Goal: Complete application form

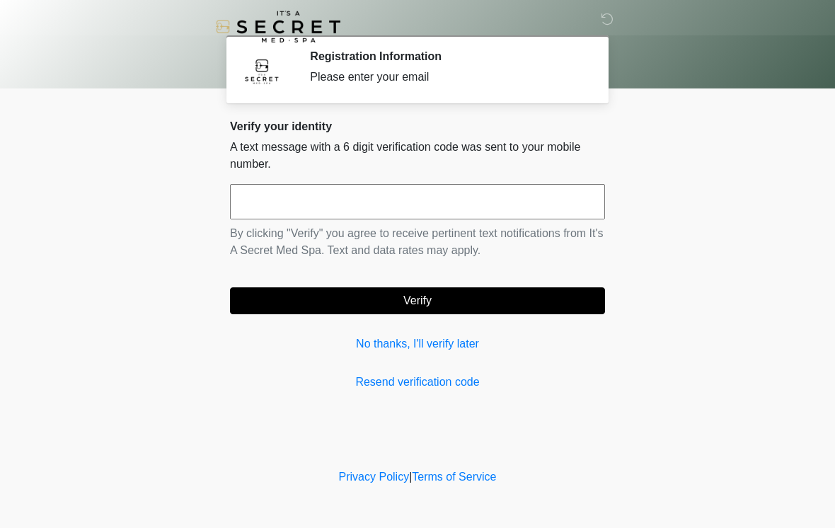
click at [401, 201] on input "text" at bounding box center [417, 201] width 375 height 35
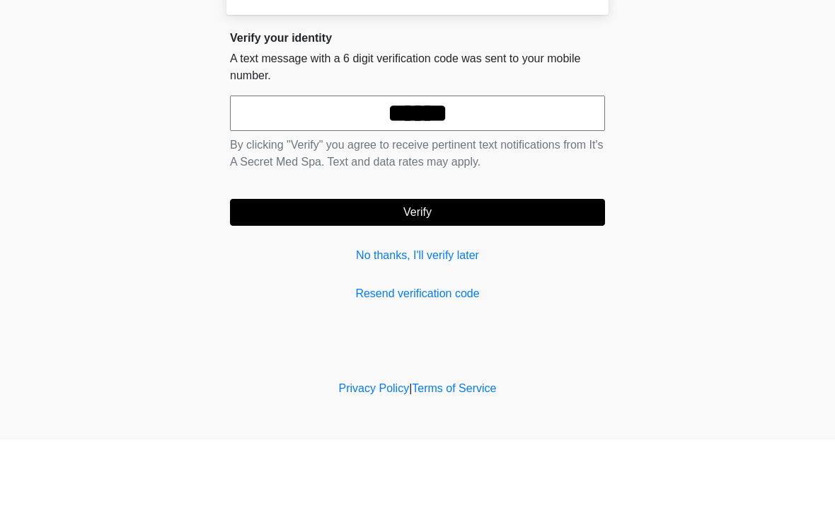
type input "******"
click at [585, 287] on button "Verify" at bounding box center [417, 300] width 375 height 27
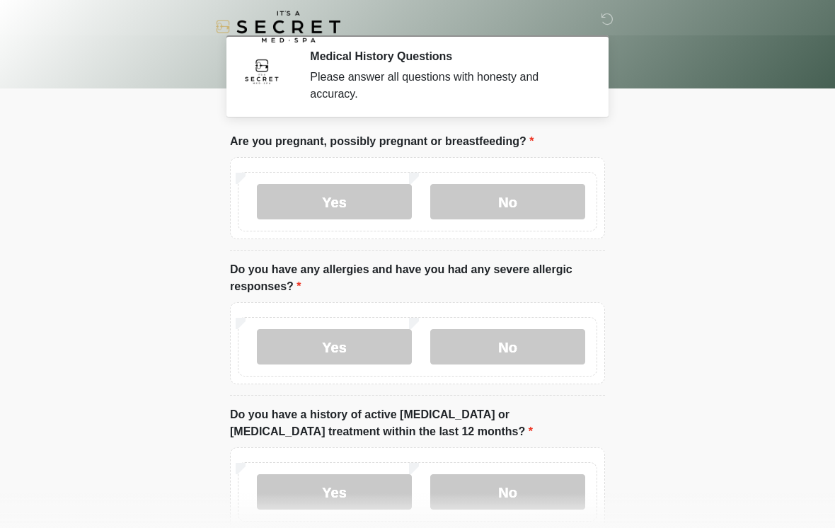
click at [554, 204] on label "No" at bounding box center [507, 201] width 155 height 35
click at [505, 347] on label "No" at bounding box center [507, 346] width 155 height 35
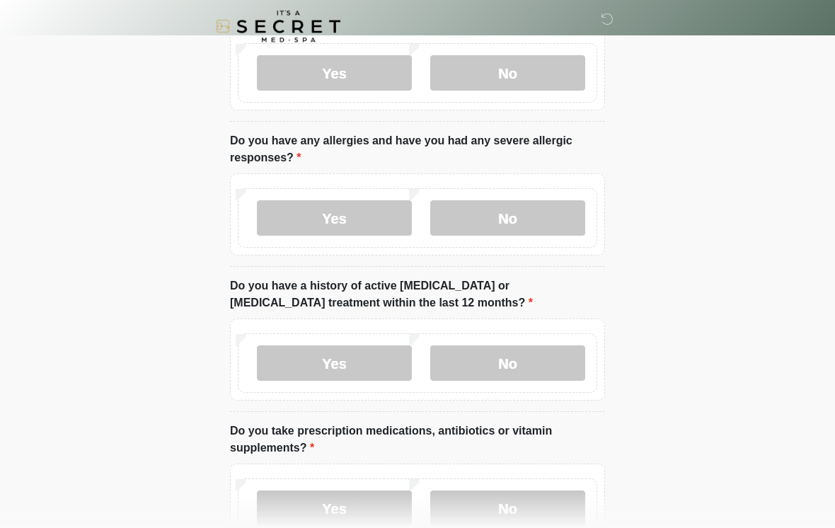
click at [555, 363] on label "No" at bounding box center [507, 363] width 155 height 35
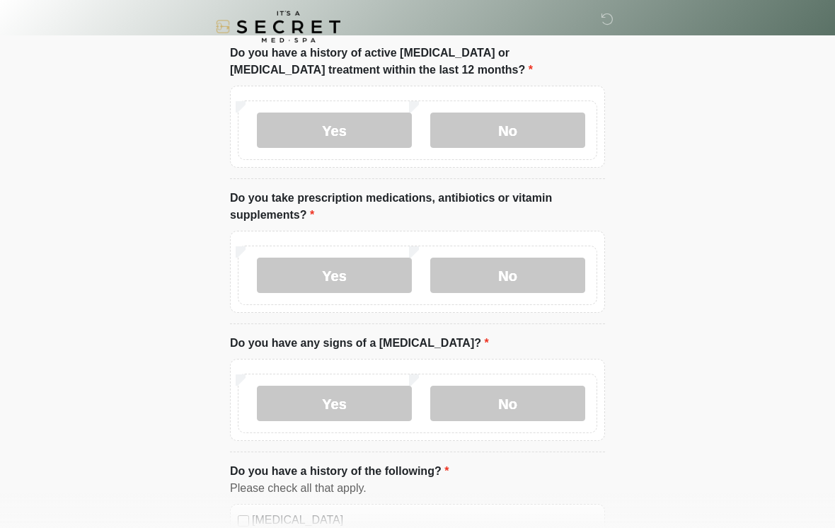
scroll to position [372, 0]
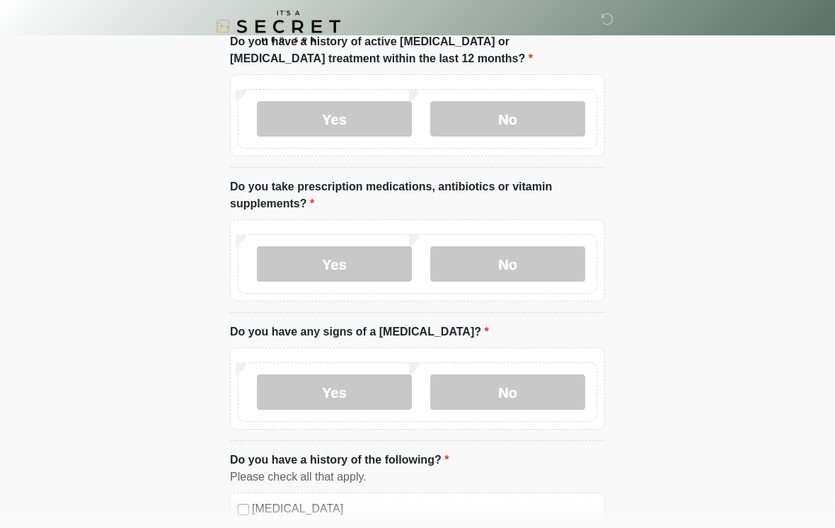
click at [558, 273] on label "No" at bounding box center [507, 264] width 155 height 35
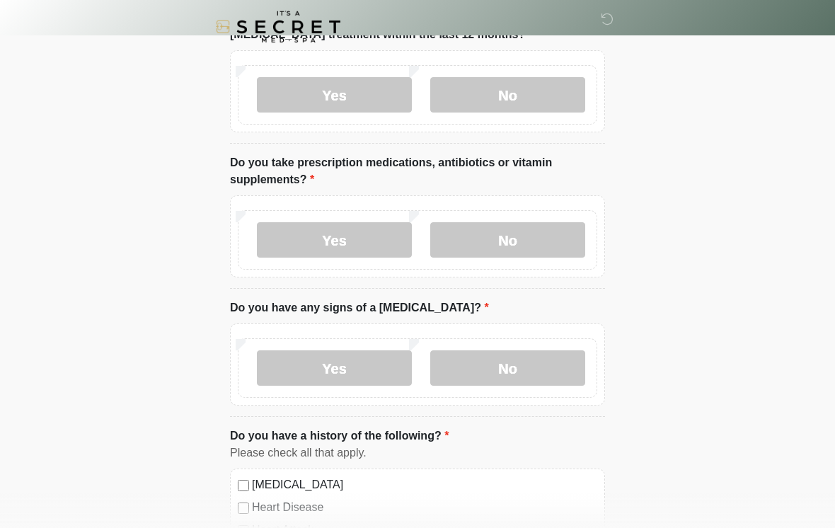
scroll to position [409, 0]
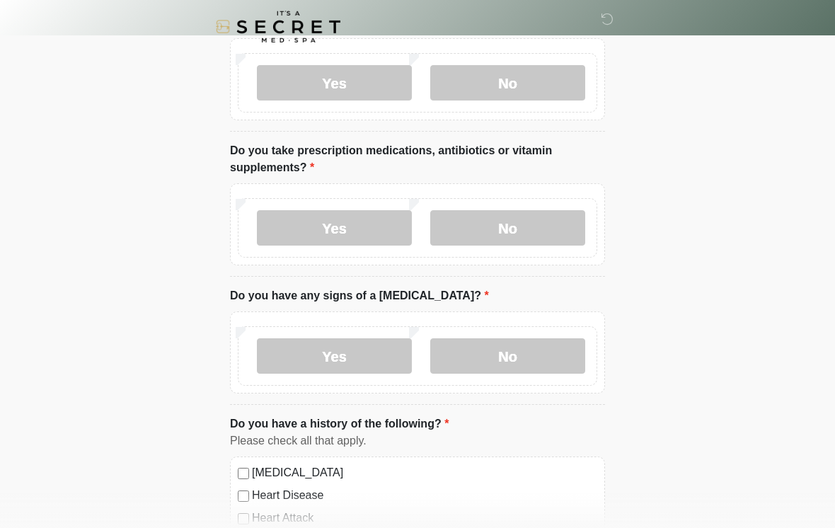
click at [527, 360] on label "No" at bounding box center [507, 355] width 155 height 35
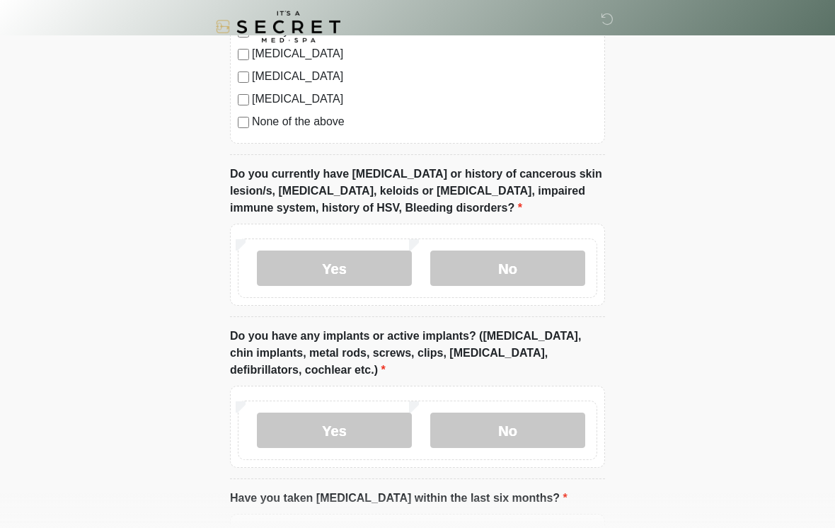
scroll to position [1011, 0]
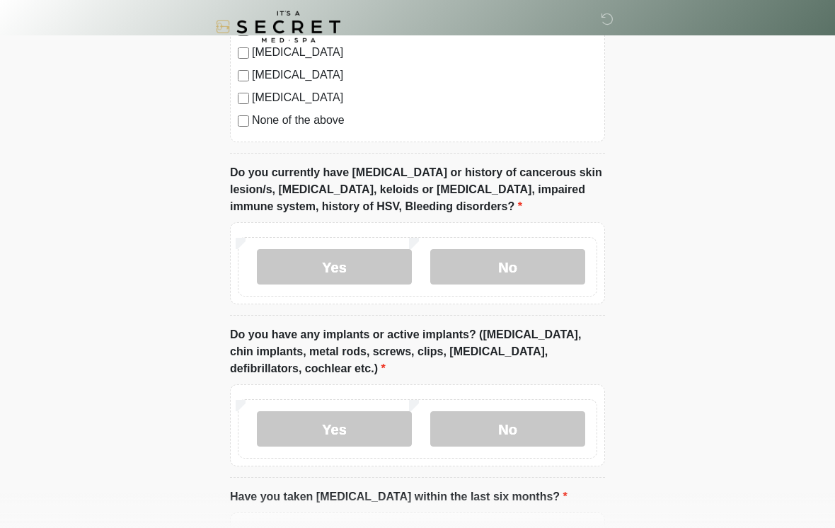
click at [533, 274] on label "No" at bounding box center [507, 266] width 155 height 35
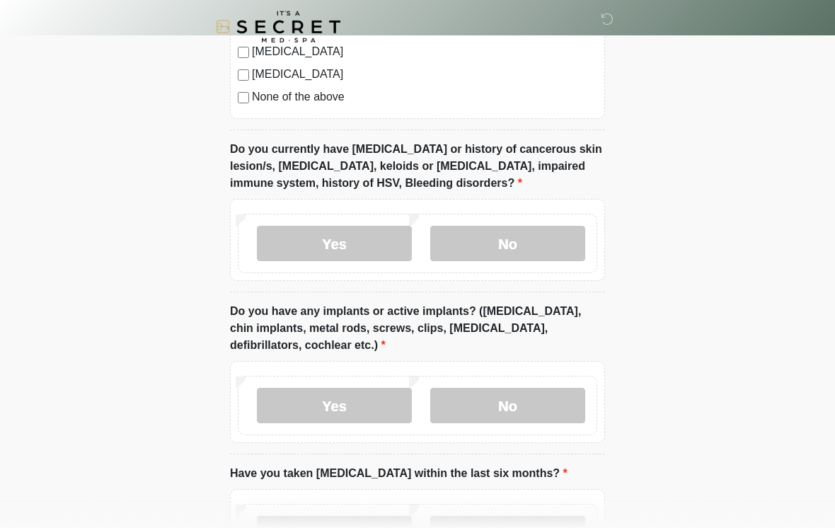
scroll to position [1078, 0]
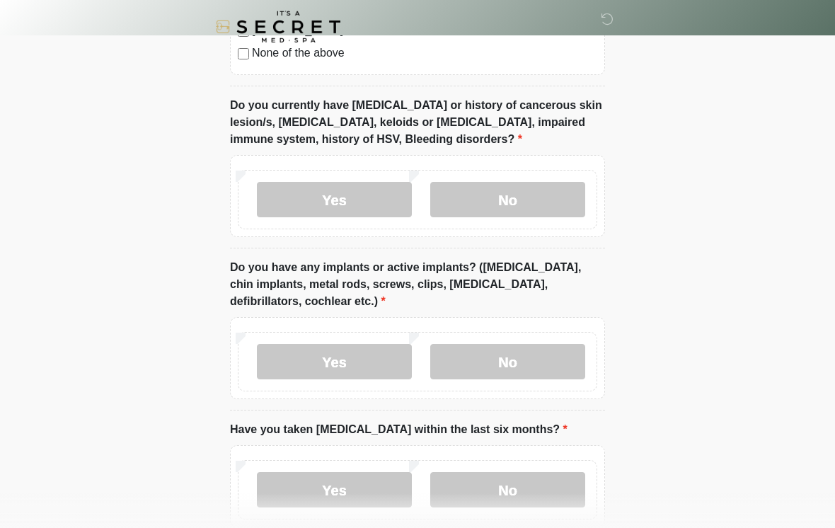
click at [358, 362] on label "Yes" at bounding box center [334, 361] width 155 height 35
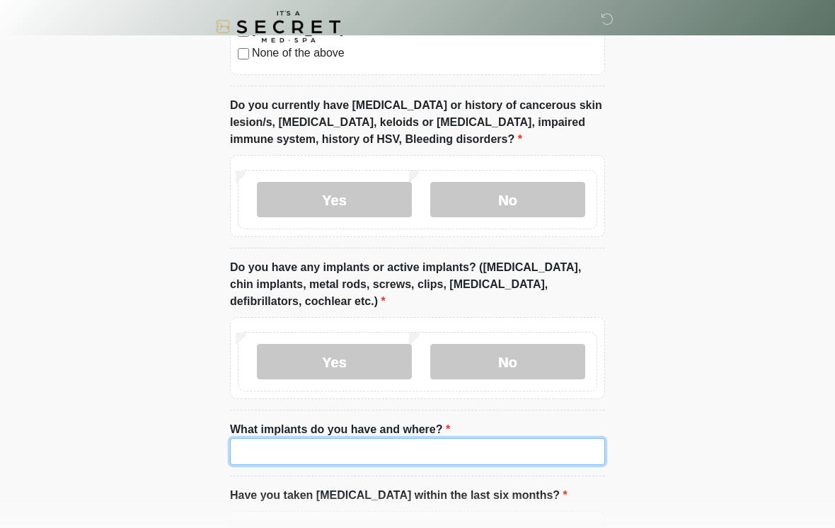
click at [401, 454] on input "What implants do you have and where?" at bounding box center [417, 451] width 375 height 27
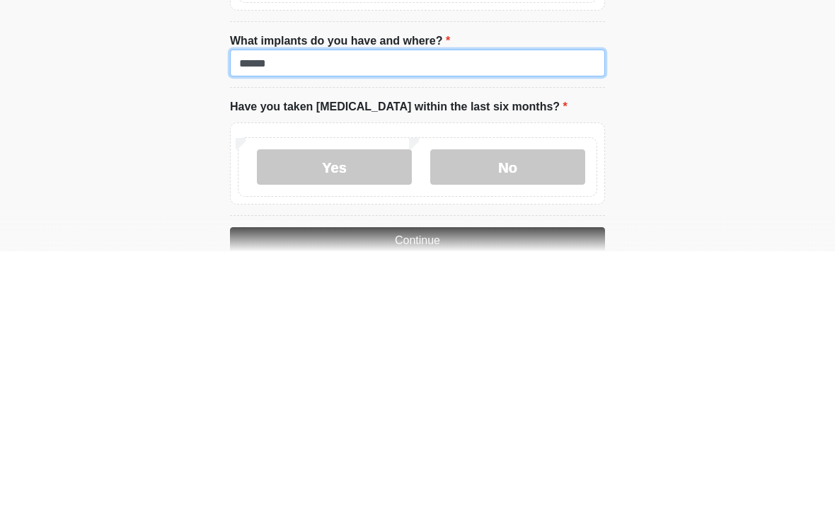
type input "******"
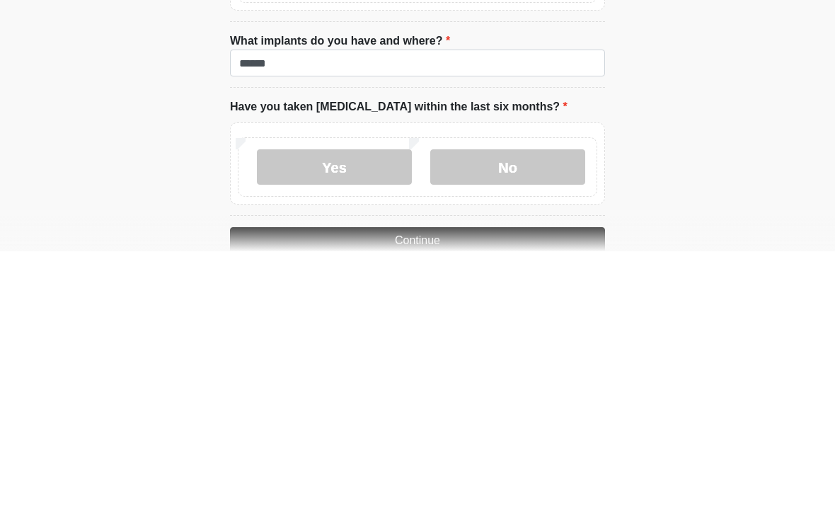
click at [532, 426] on label "No" at bounding box center [507, 443] width 155 height 35
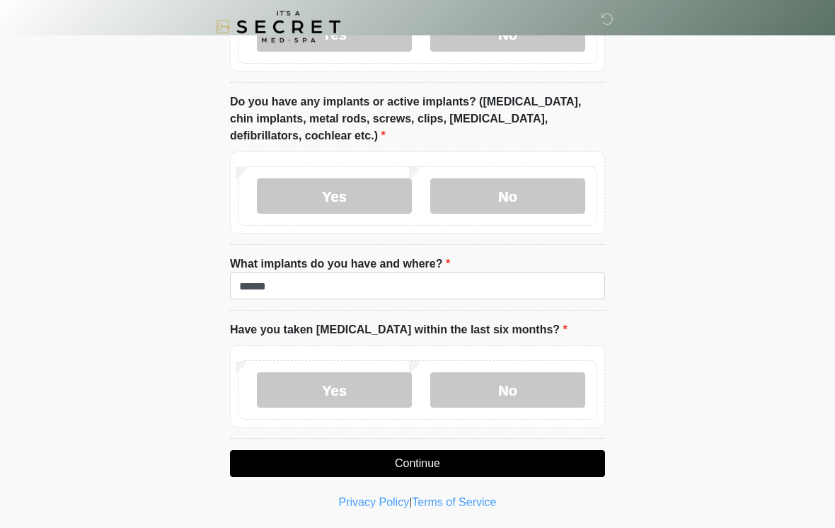
click at [536, 466] on button "Continue" at bounding box center [417, 463] width 375 height 27
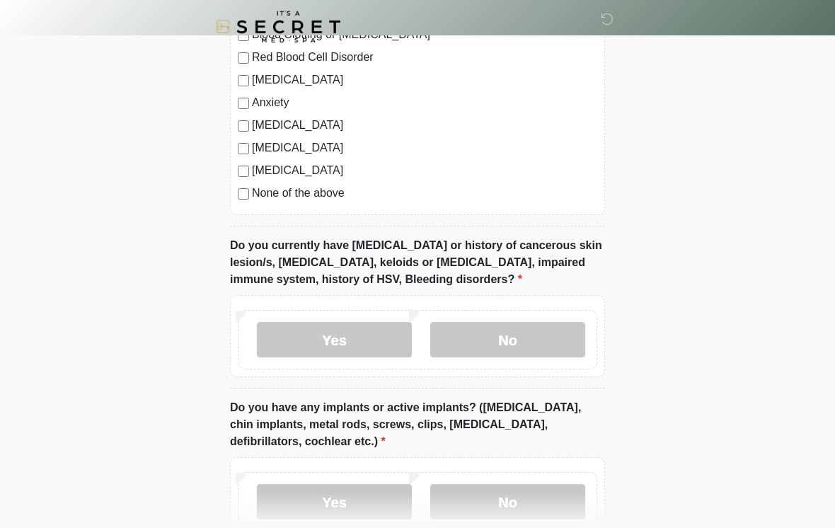
scroll to position [0, 0]
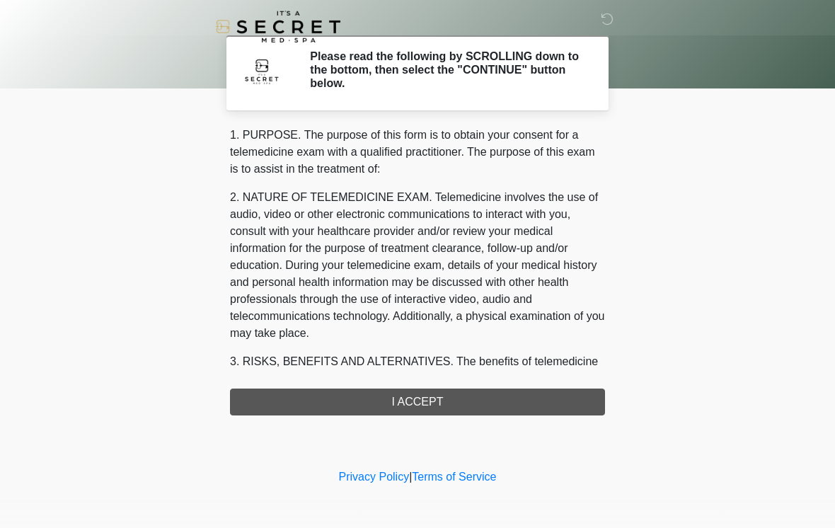
click at [498, 399] on div "1. PURPOSE. The purpose of this form is to obtain your consent for a telemedici…" at bounding box center [417, 271] width 375 height 289
click at [475, 404] on div "1. PURPOSE. The purpose of this form is to obtain your consent for a telemedici…" at bounding box center [417, 271] width 375 height 289
click at [478, 404] on div "1. PURPOSE. The purpose of this form is to obtain your consent for a telemedici…" at bounding box center [417, 271] width 375 height 289
click at [408, 411] on div "1. PURPOSE. The purpose of this form is to obtain your consent for a telemedici…" at bounding box center [417, 271] width 375 height 289
click at [394, 396] on div "1. PURPOSE. The purpose of this form is to obtain your consent for a telemedici…" at bounding box center [417, 271] width 375 height 289
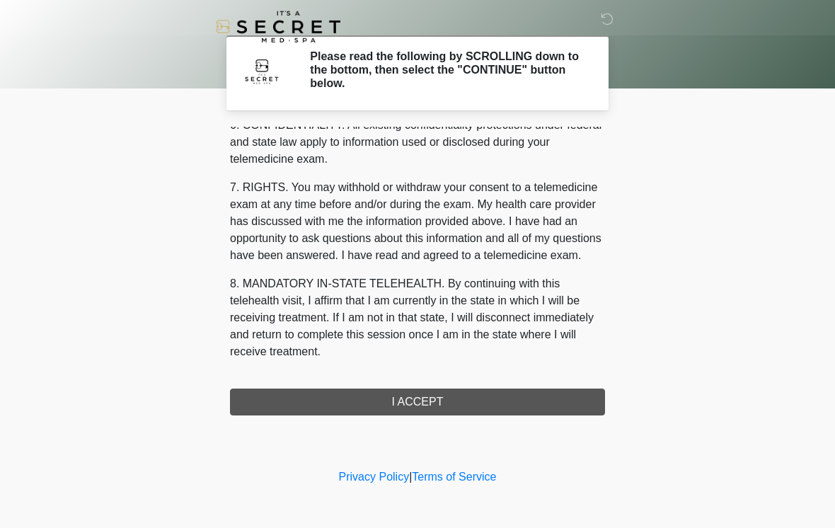
scroll to position [576, 0]
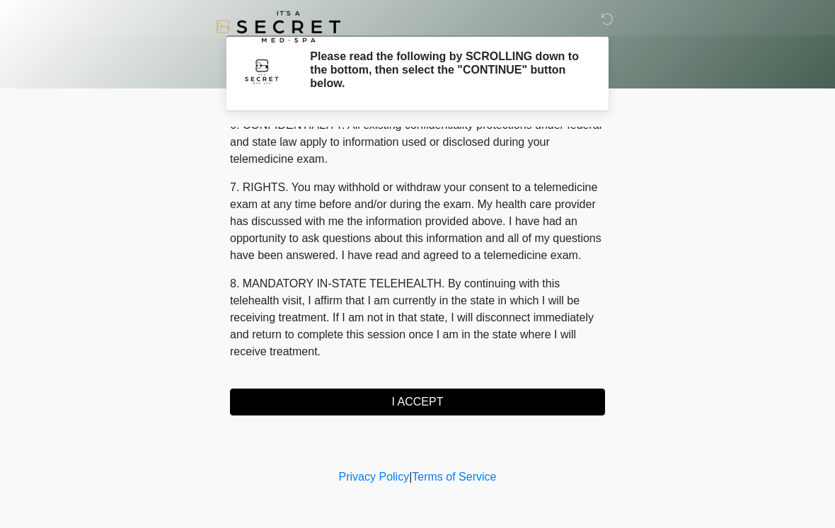
click at [415, 411] on button "I ACCEPT" at bounding box center [417, 402] width 375 height 27
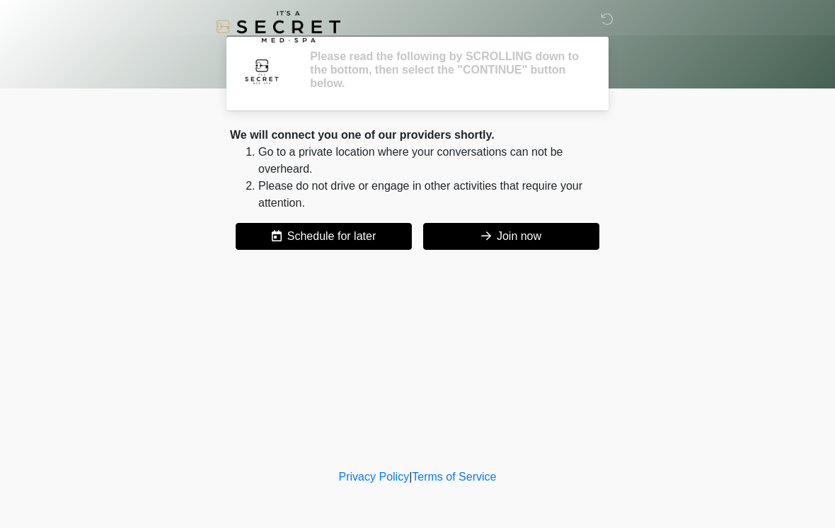
click at [452, 405] on div "‎ ‎ Please read the following by SCROLLING down to the bottom, then select the …" at bounding box center [417, 232] width 425 height 437
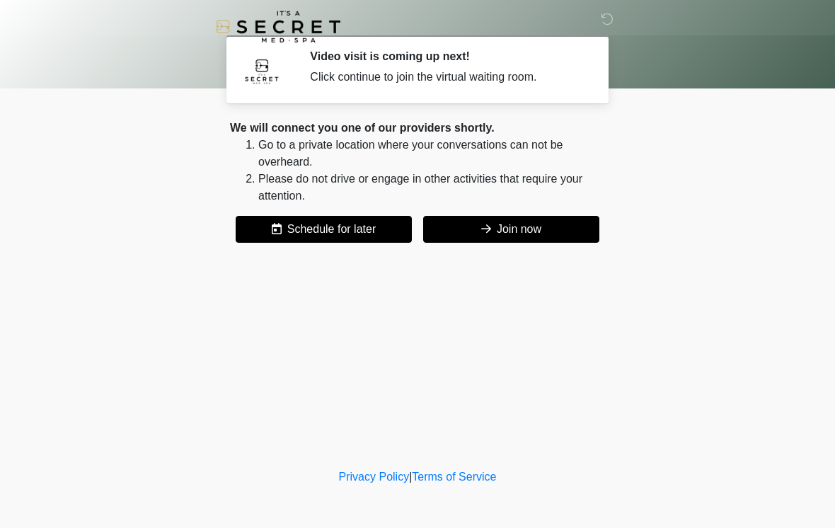
click at [574, 211] on div "We will connect you one of our providers shortly. Go to a private location wher…" at bounding box center [417, 181] width 375 height 123
click at [551, 234] on button "Join now" at bounding box center [511, 229] width 176 height 27
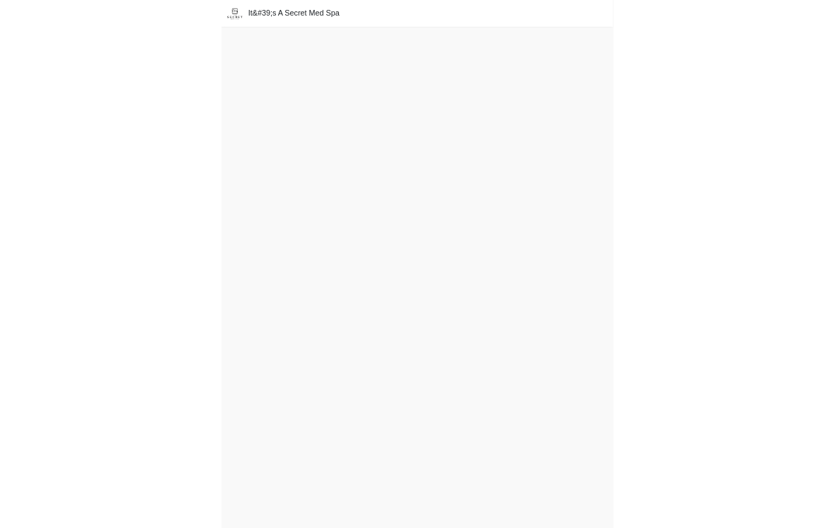
scroll to position [4, 0]
